Goal: Contribute content: Add original content to the website for others to see

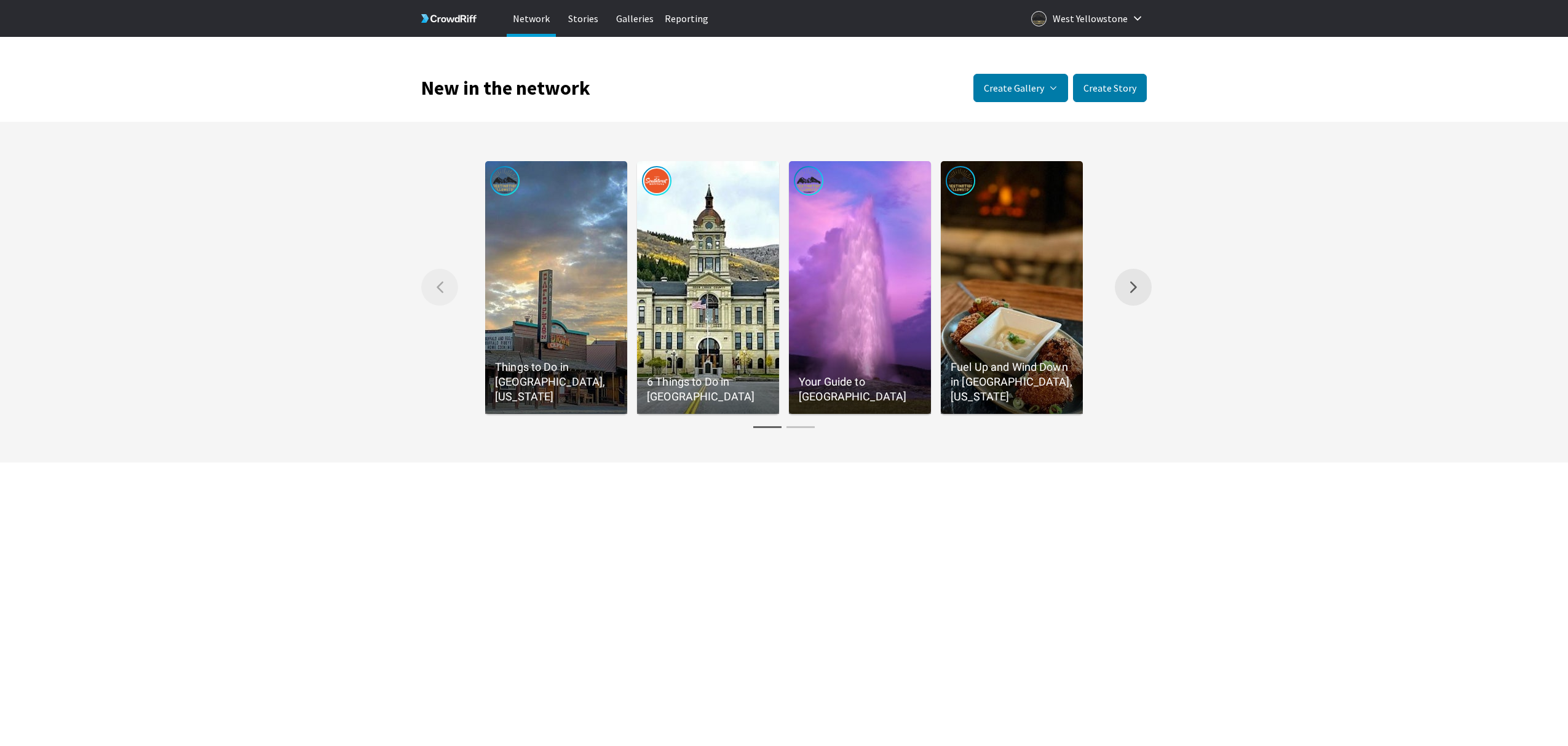
click at [1122, 282] on button "Right arrow Scroll the gallery to the right." at bounding box center [1133, 287] width 37 height 37
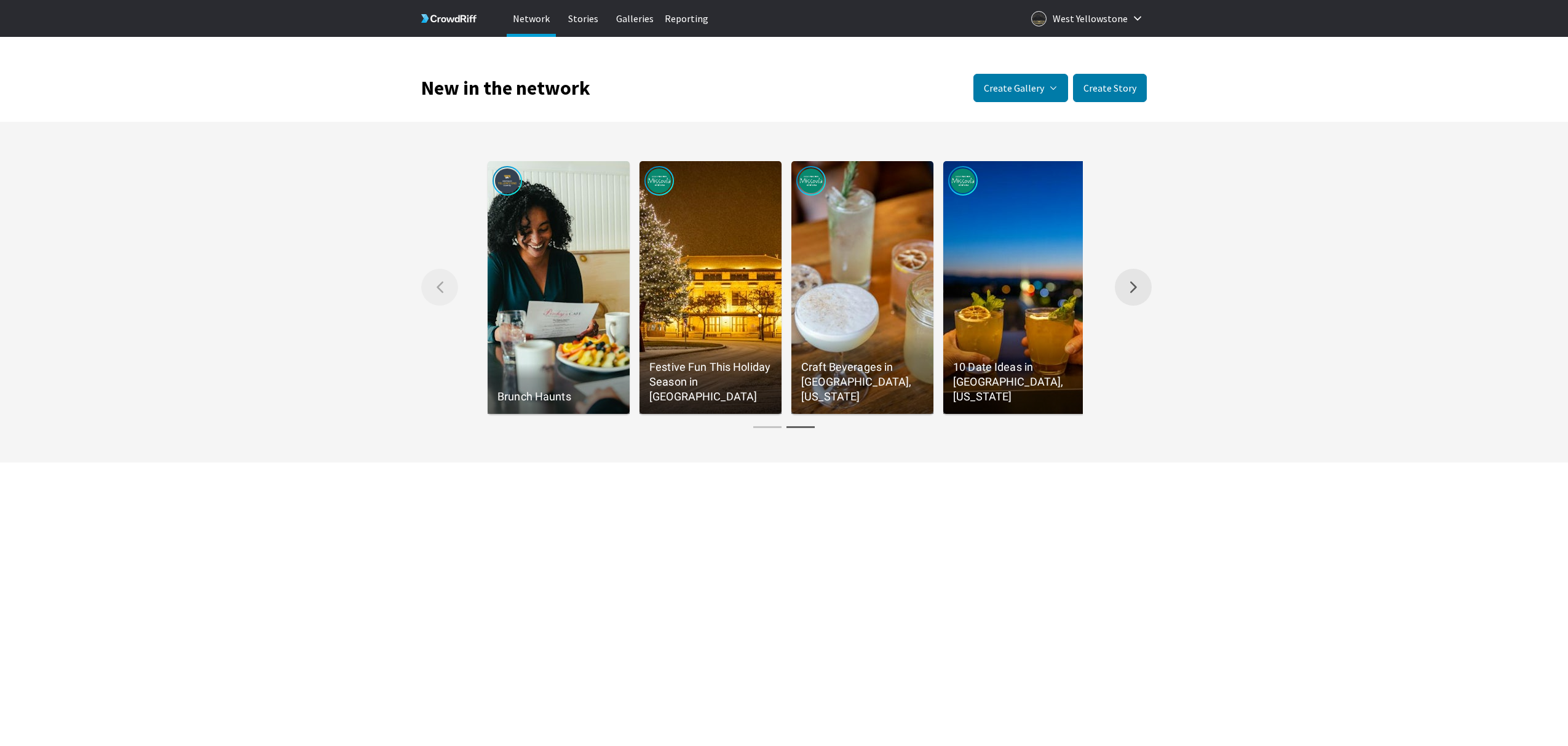
scroll to position [0, 607]
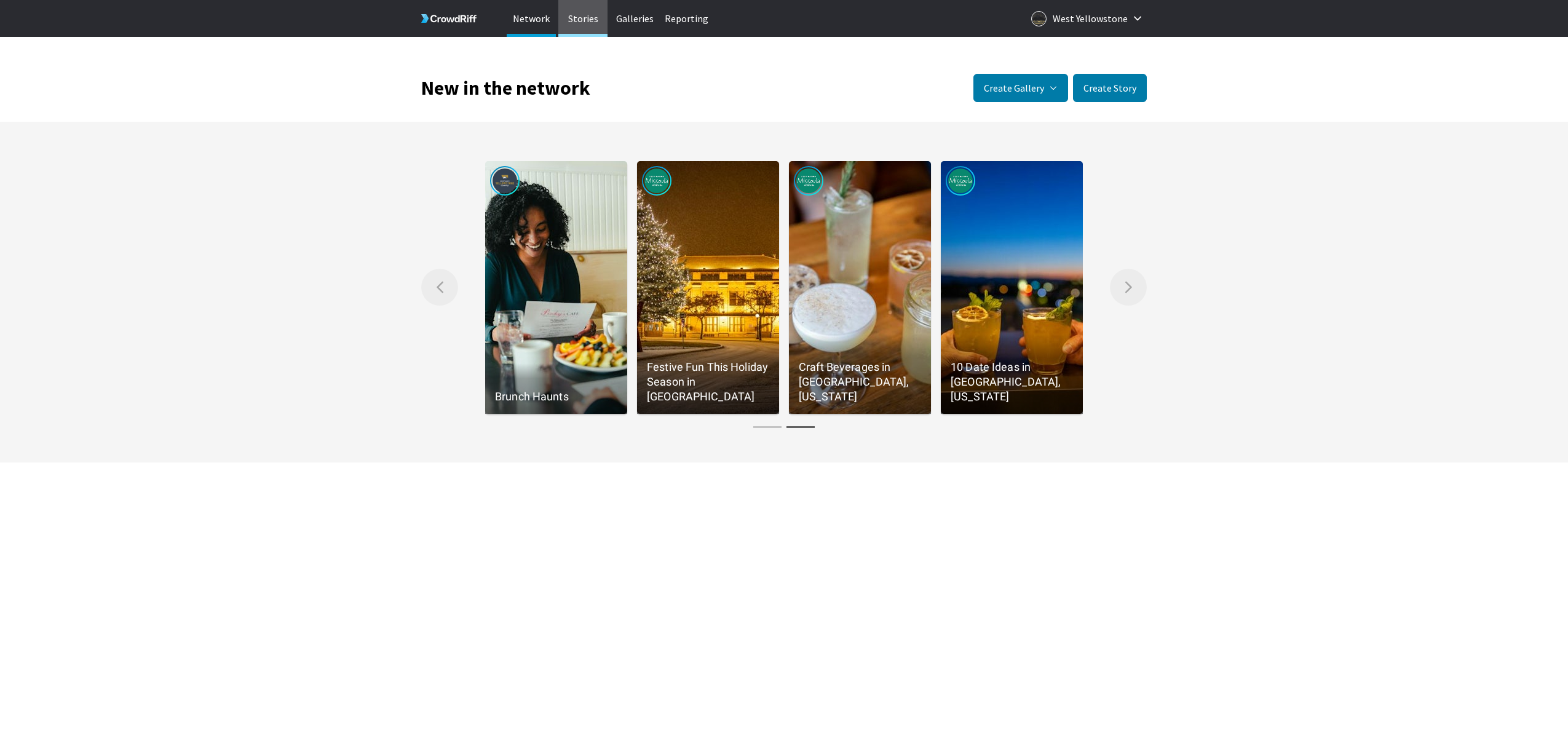
click at [580, 19] on p "Stories" at bounding box center [583, 18] width 49 height 37
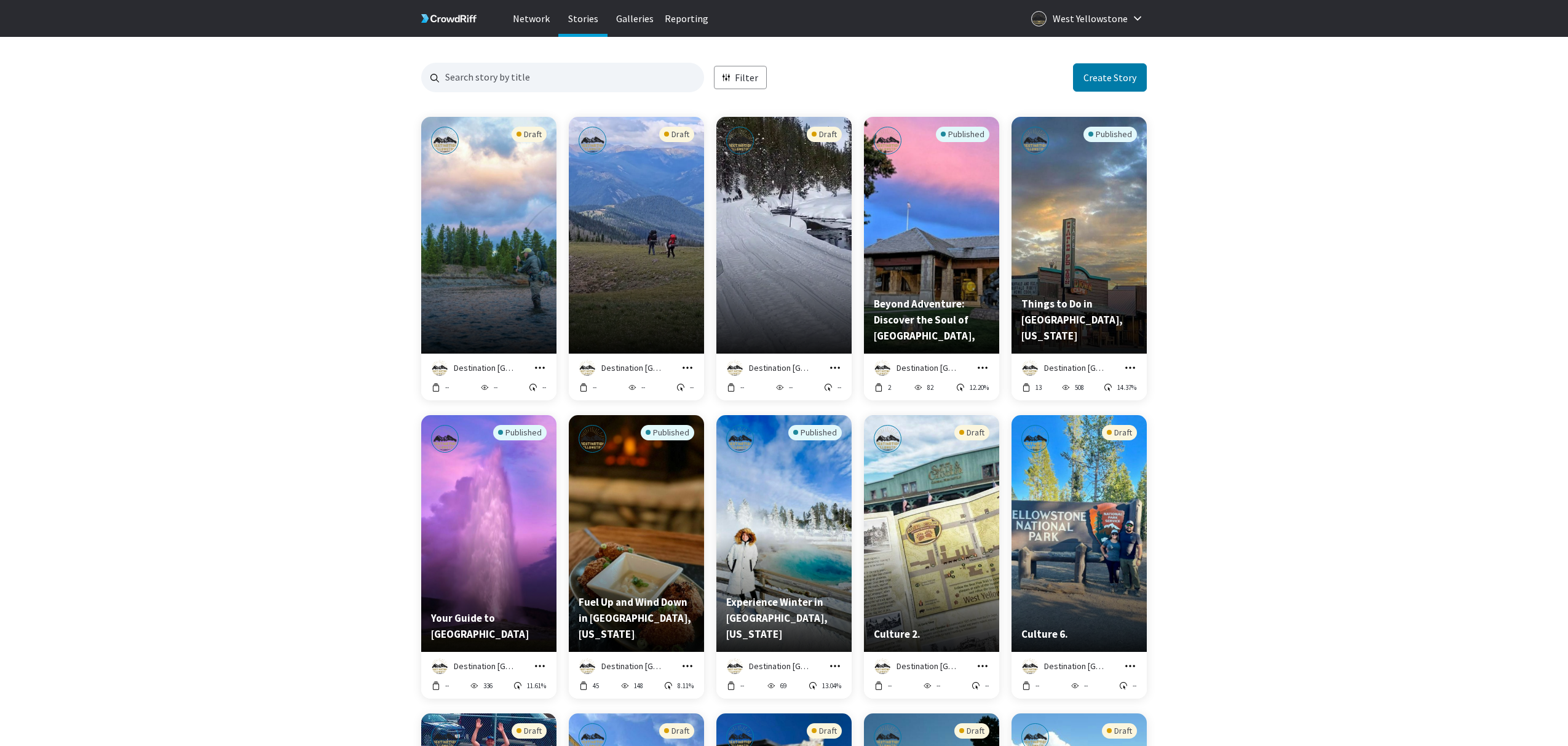
scroll to position [1193, 725]
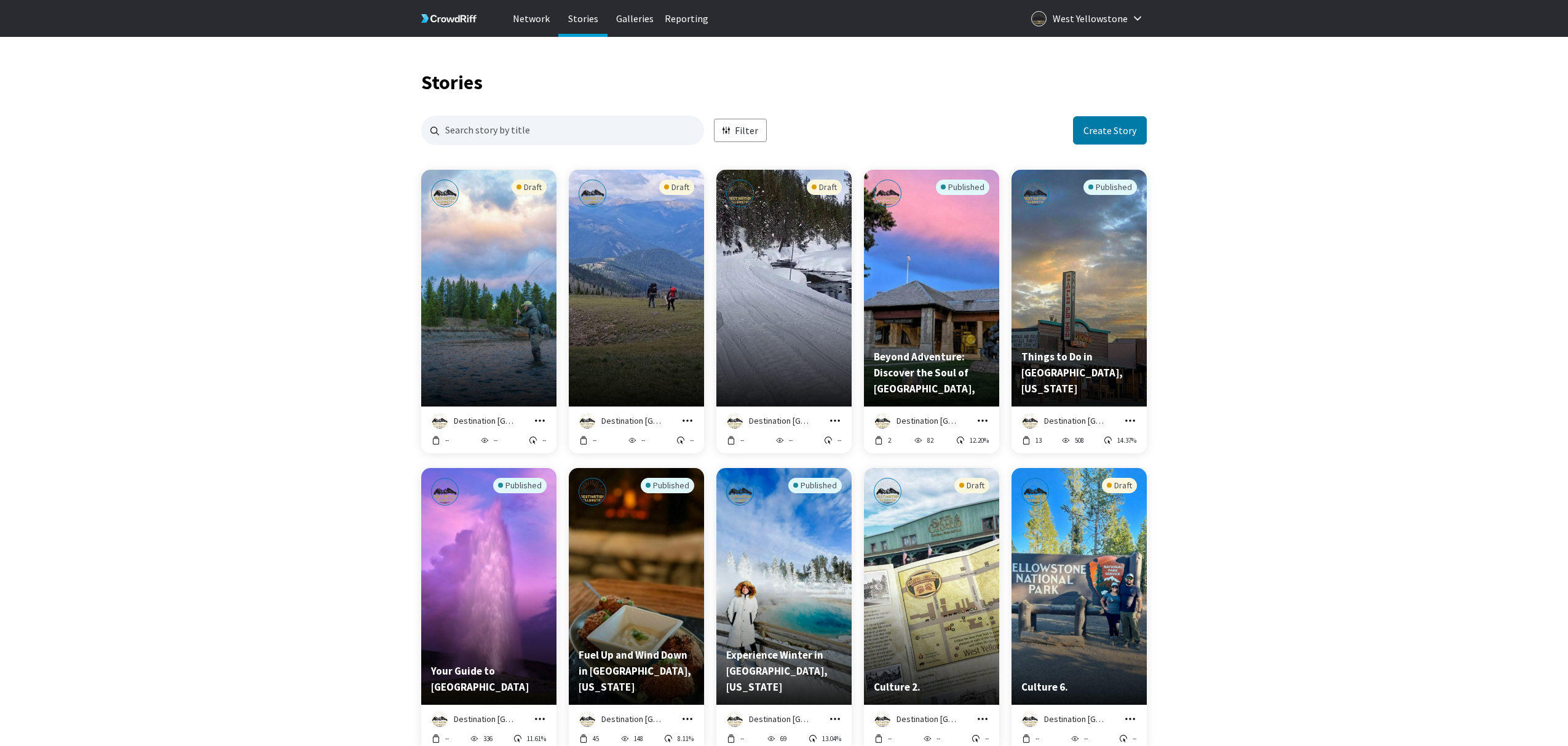
click at [449, 334] on div "Draft" at bounding box center [488, 258] width 115 height 158
click at [1122, 134] on button "Create Story" at bounding box center [1109, 130] width 74 height 29
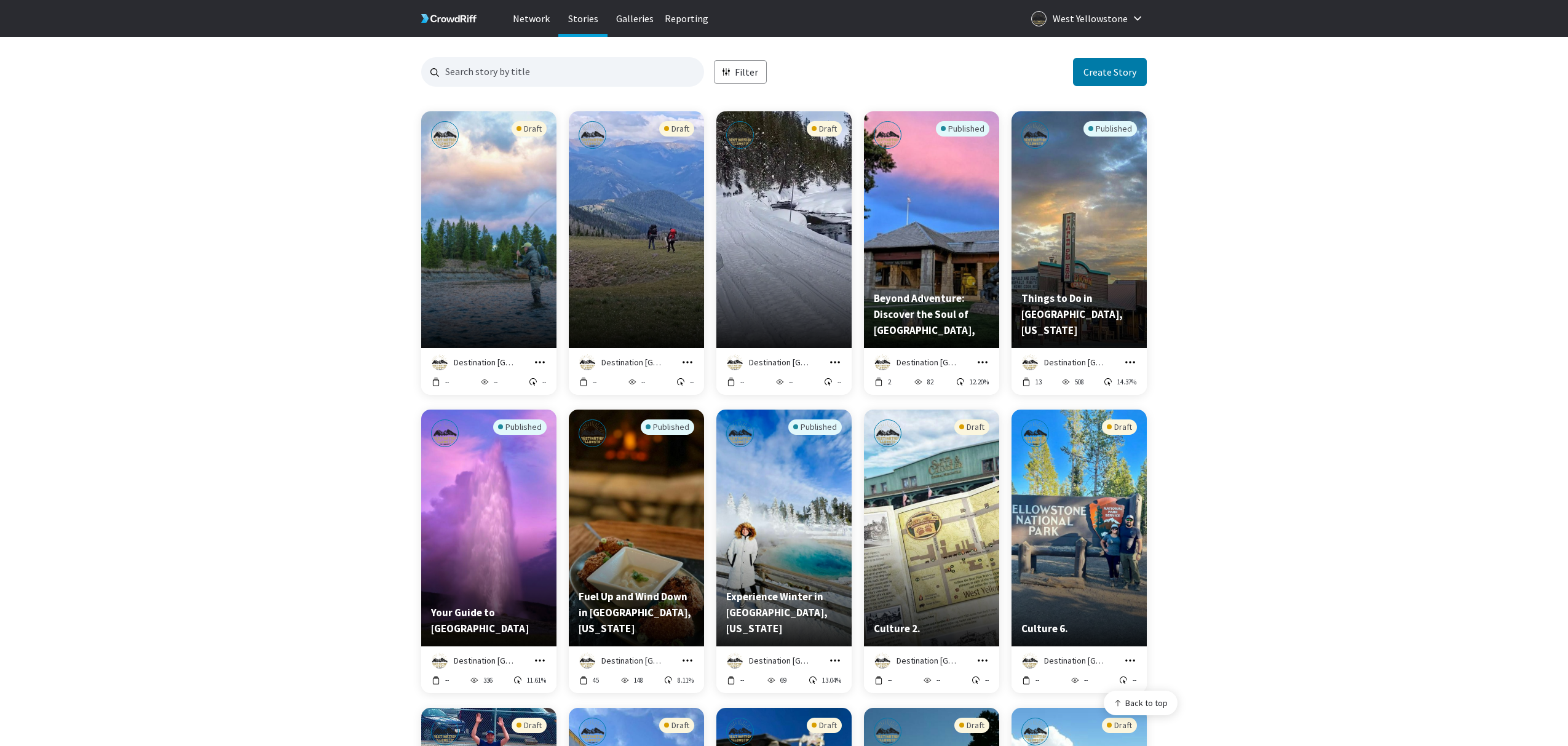
scroll to position [59, 0]
click at [630, 272] on div "Draft" at bounding box center [636, 199] width 115 height 158
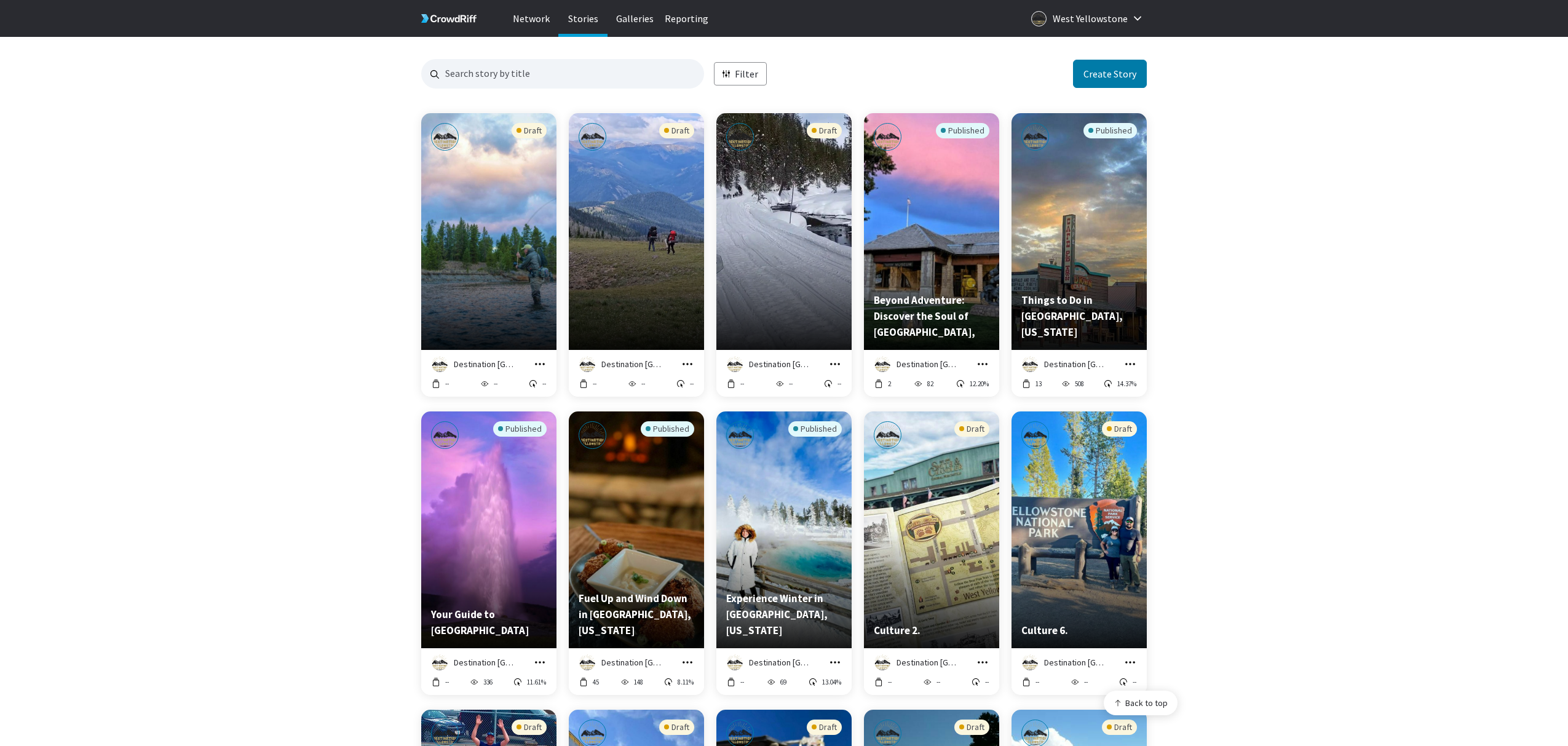
click at [539, 362] on icon "grid" at bounding box center [540, 364] width 12 height 12
click at [539, 362] on html "Network Stories Galleries Reporting West Yellowstone Stories Filter Create Stor…" at bounding box center [784, 658] width 1568 height 1431
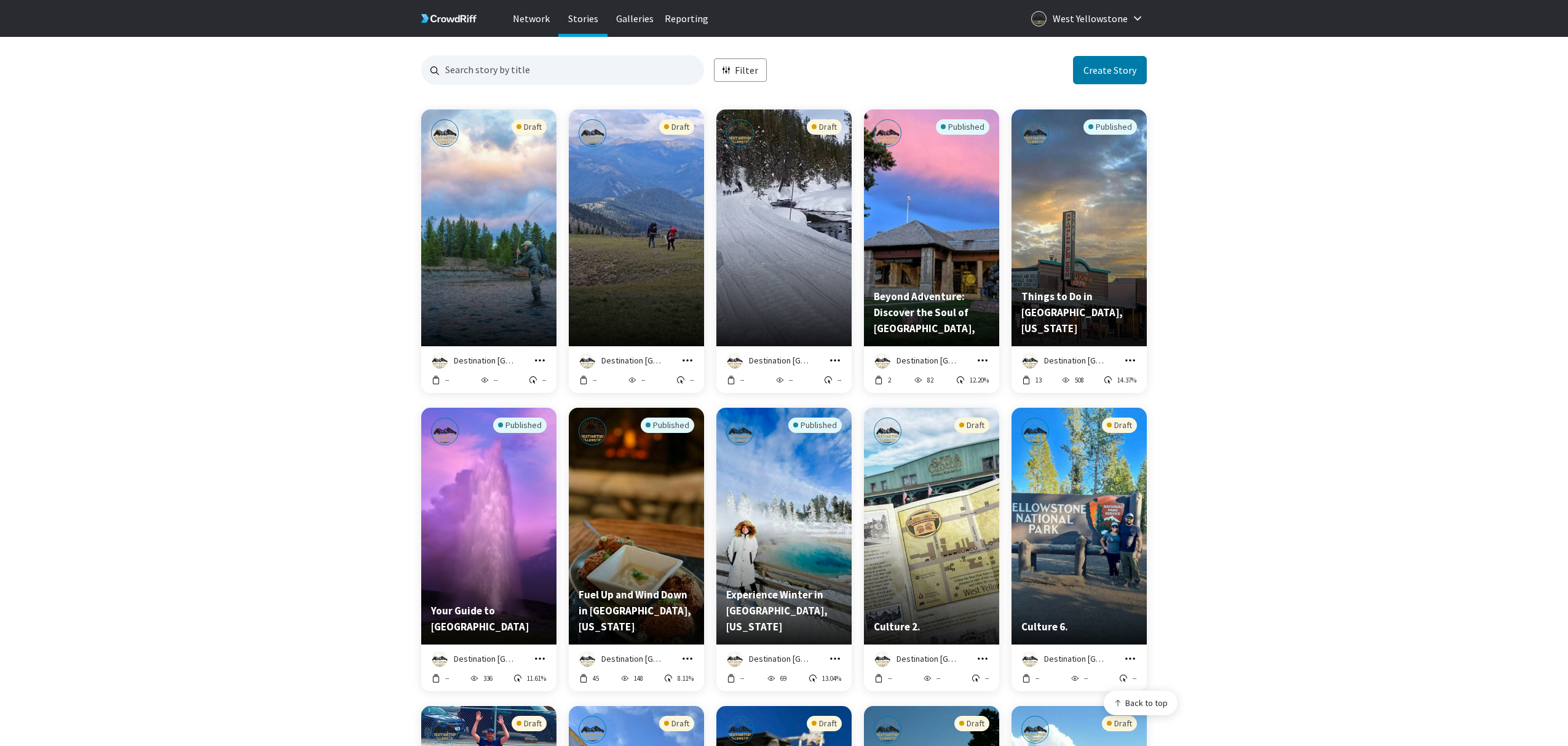
click at [540, 358] on icon "grid" at bounding box center [540, 360] width 12 height 12
click at [491, 262] on link "Edit in Story Creator" at bounding box center [499, 263] width 94 height 26
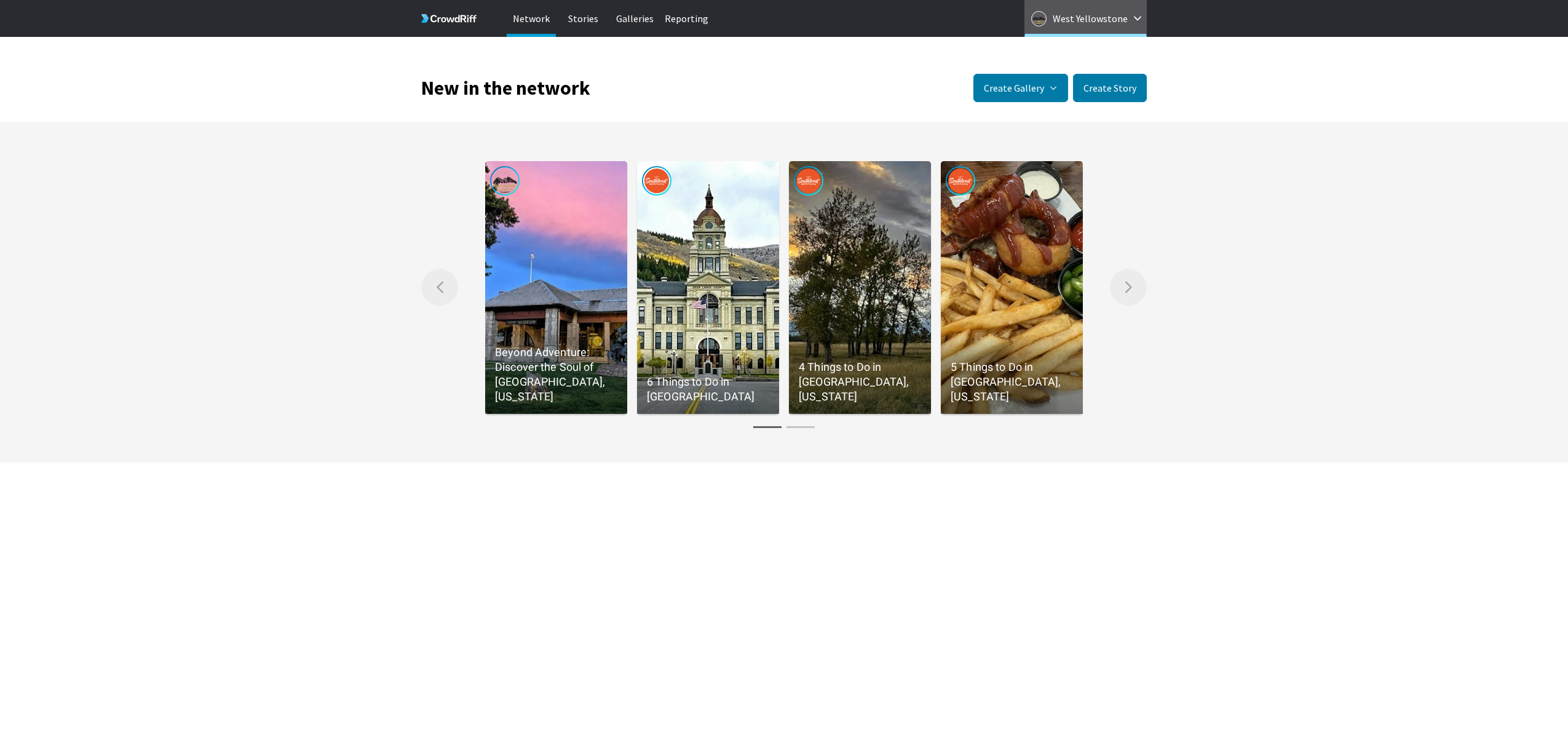
click at [1097, 22] on p "West Yellowstone" at bounding box center [1091, 19] width 75 height 20
click at [734, 86] on div "New in the network Create Gallery Manual Gallery Manually select specific Stori…" at bounding box center [783, 70] width 725 height 65
click at [634, 24] on p "Galleries" at bounding box center [634, 18] width 49 height 37
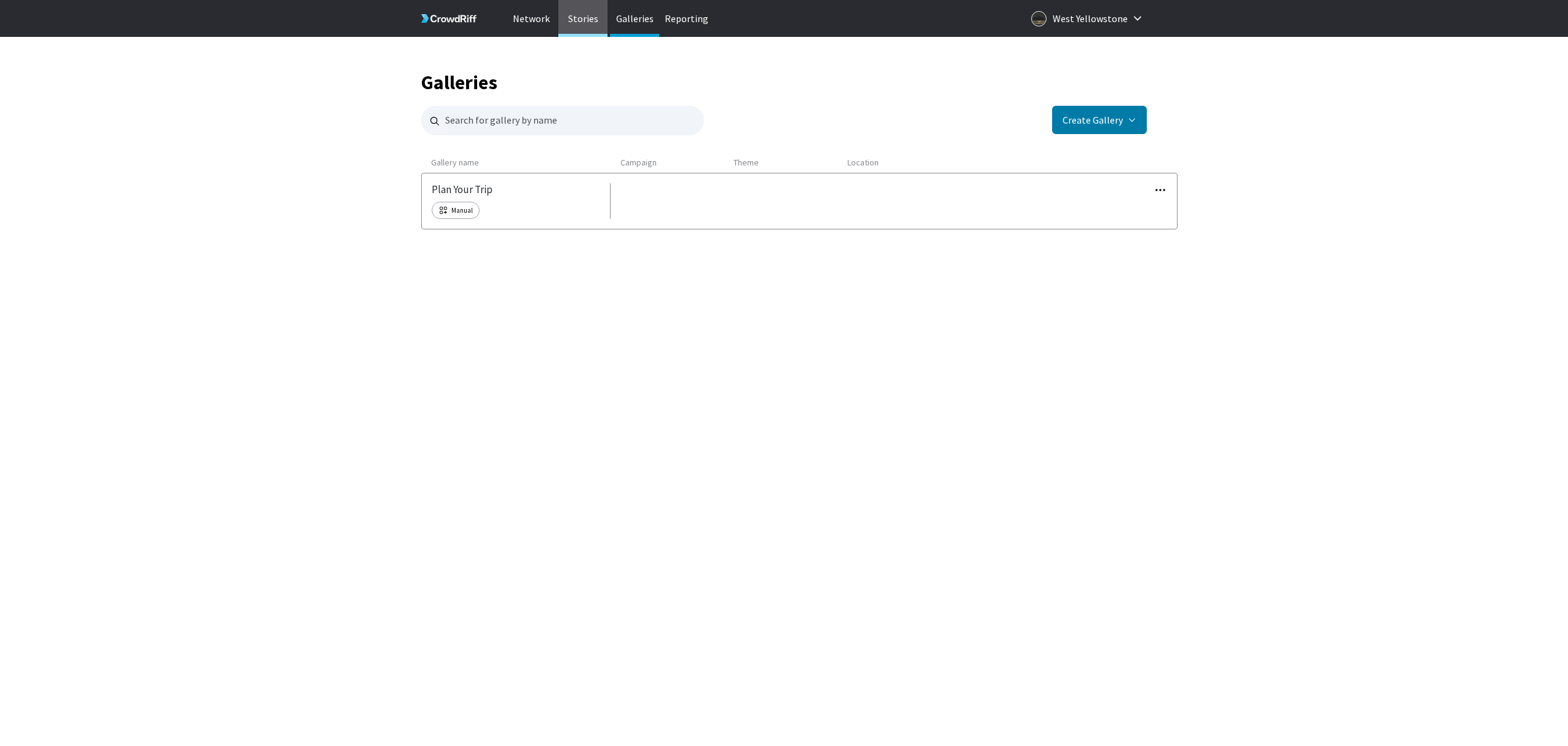
click at [585, 24] on p "Stories" at bounding box center [583, 18] width 49 height 37
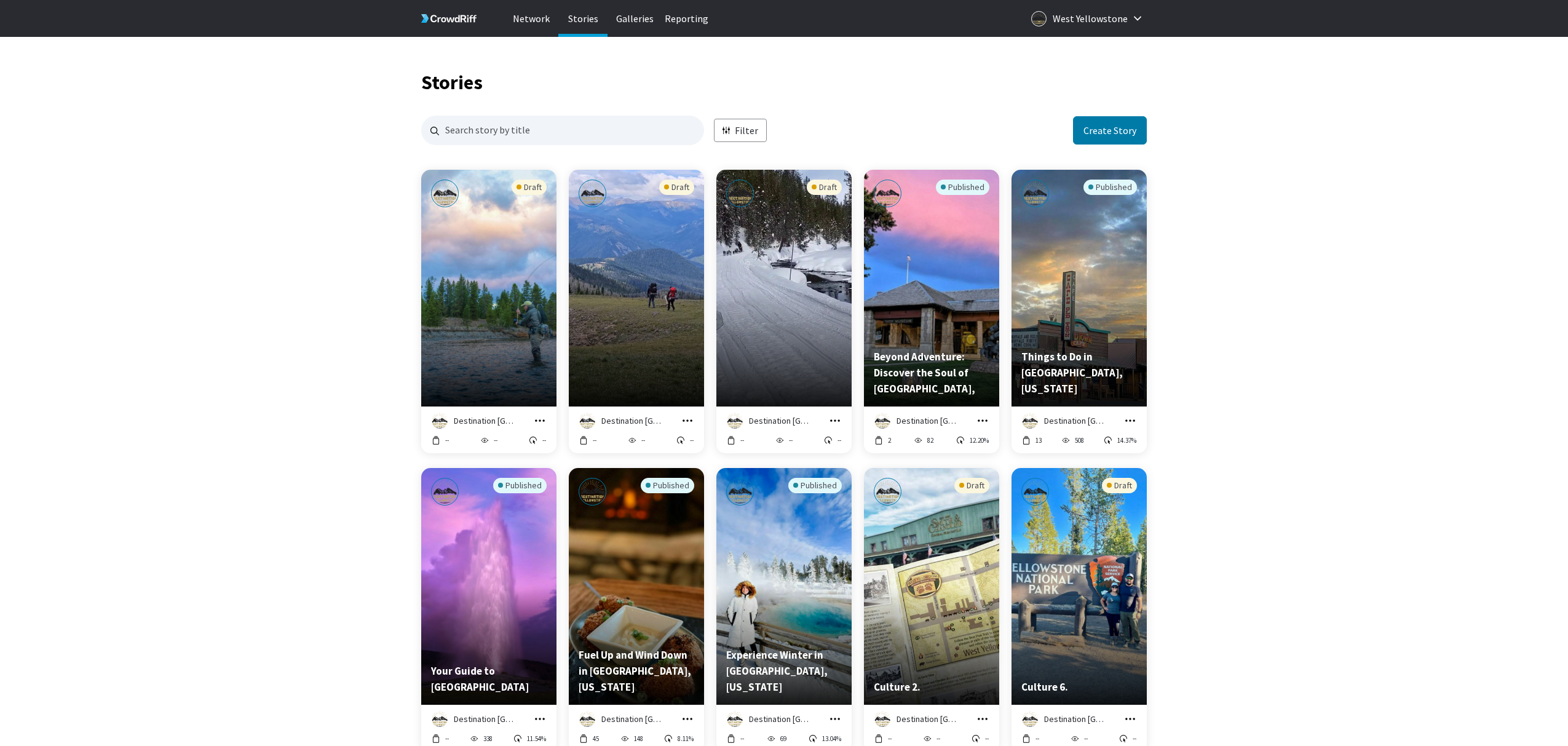
scroll to position [1193, 725]
click at [540, 420] on icon "grid" at bounding box center [540, 420] width 10 height 2
click at [648, 333] on div "Draft" at bounding box center [636, 258] width 115 height 158
click at [688, 416] on icon "grid" at bounding box center [687, 420] width 12 height 12
click at [647, 319] on link "Edit in Story Creator" at bounding box center [646, 323] width 94 height 26
